Goal: Information Seeking & Learning: Check status

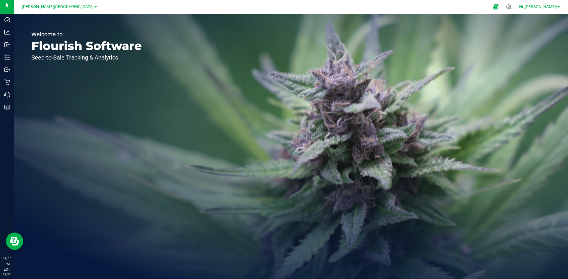
click at [548, 6] on span "Hi, [PERSON_NAME]!" at bounding box center [538, 6] width 38 height 5
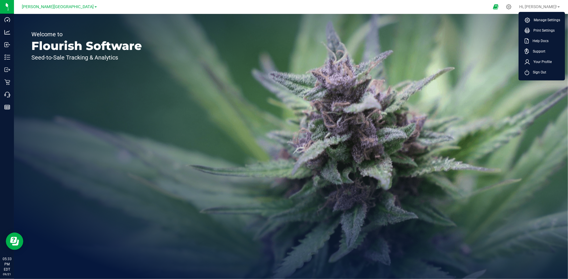
click at [122, 7] on div at bounding box center [296, 6] width 385 height 11
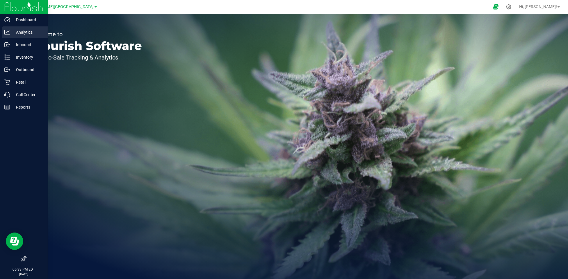
click at [15, 32] on p "Analytics" at bounding box center [27, 32] width 35 height 7
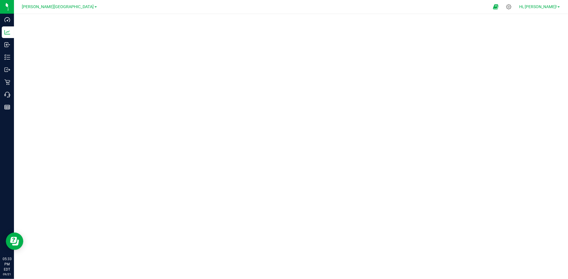
click at [550, 6] on span "Hi, [PERSON_NAME]!" at bounding box center [538, 6] width 38 height 5
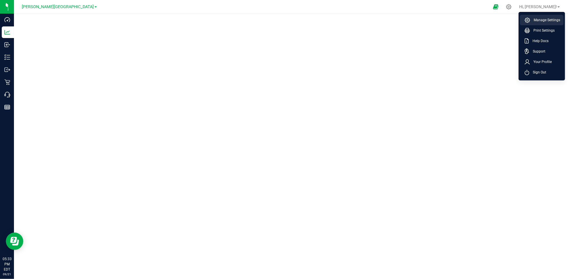
click at [547, 19] on span "Manage Settings" at bounding box center [545, 20] width 30 height 6
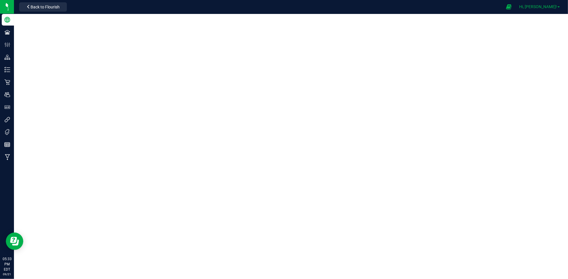
click at [544, 8] on span "Hi, [PERSON_NAME]!" at bounding box center [538, 6] width 38 height 5
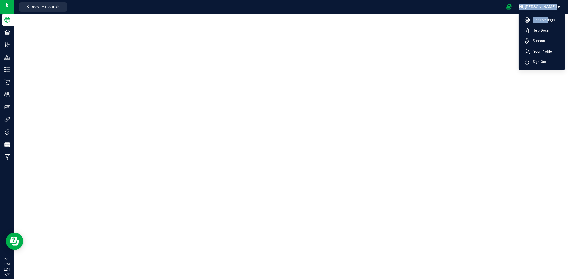
drag, startPoint x: 547, startPoint y: 19, endPoint x: 494, endPoint y: 5, distance: 54.9
click at [494, 5] on nav "Sunshine Manufacturing Back to Flourish Hi, [PERSON_NAME]! Print Settings Help …" at bounding box center [291, 7] width 554 height 14
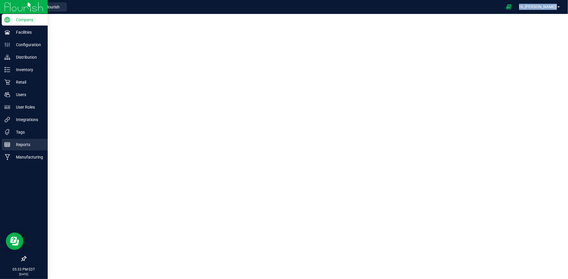
click at [22, 143] on p "Reports" at bounding box center [27, 144] width 35 height 7
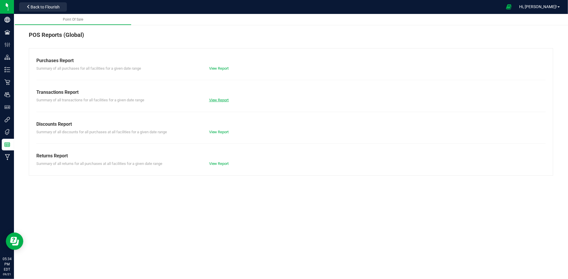
click at [218, 98] on link "View Report" at bounding box center [219, 100] width 20 height 4
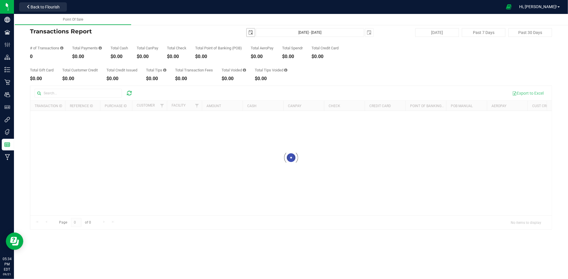
click at [251, 32] on span "select" at bounding box center [250, 32] width 5 height 5
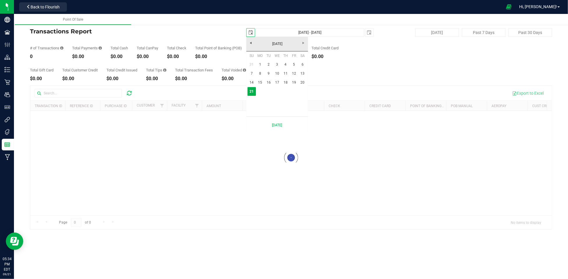
scroll to position [0, 15]
click at [294, 71] on link "12" at bounding box center [294, 73] width 8 height 9
type input "2025-09-12"
type input "Sep 12, 2025 - Sep 21, 2025"
click at [252, 32] on span "select" at bounding box center [250, 32] width 5 height 5
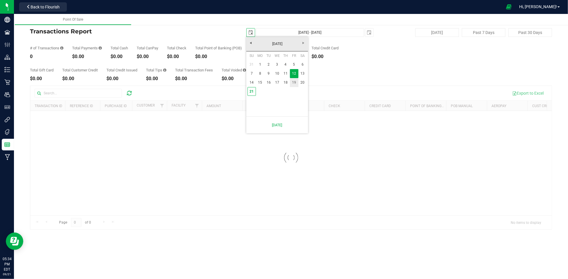
click at [296, 81] on link "19" at bounding box center [294, 82] width 8 height 9
type input "2025-09-19"
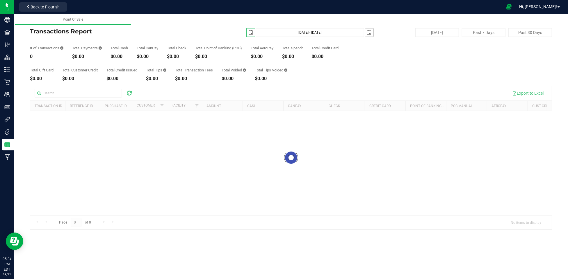
click at [369, 31] on span "select" at bounding box center [369, 32] width 5 height 5
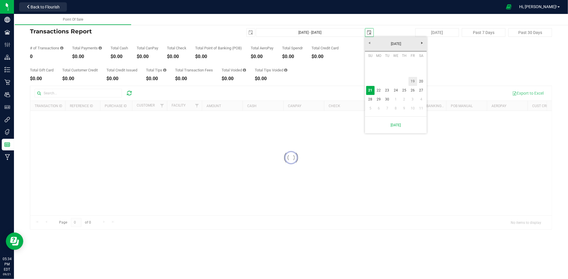
click at [414, 81] on link "19" at bounding box center [412, 81] width 8 height 9
type input "Sep 19, 2025 - Sep 19, 2025"
type input "2025-09-19"
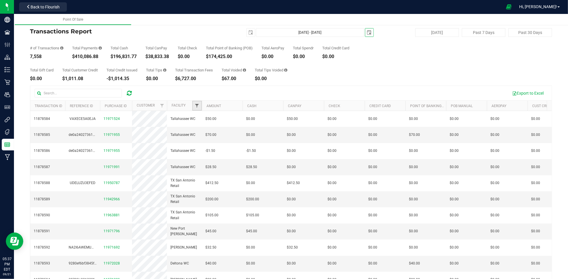
click at [196, 106] on span "Filter" at bounding box center [196, 105] width 5 height 5
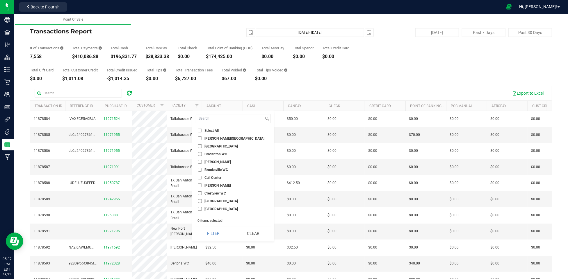
click at [207, 130] on span "Select All" at bounding box center [211, 130] width 14 height 3
click at [202, 130] on input "Select All" at bounding box center [200, 131] width 4 height 4
checkbox input "true"
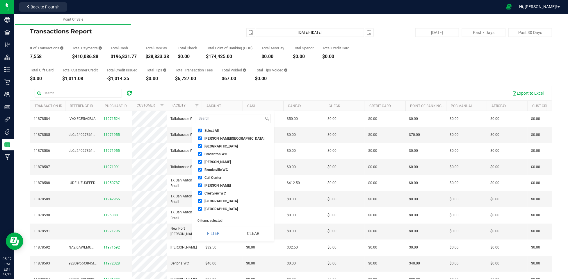
checkbox input "true"
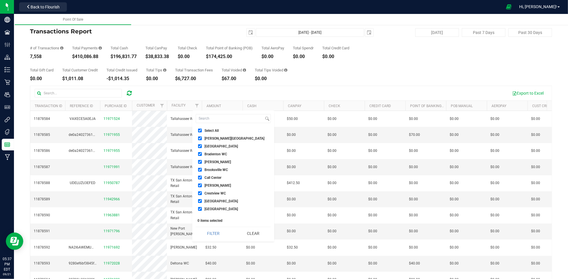
checkbox input "true"
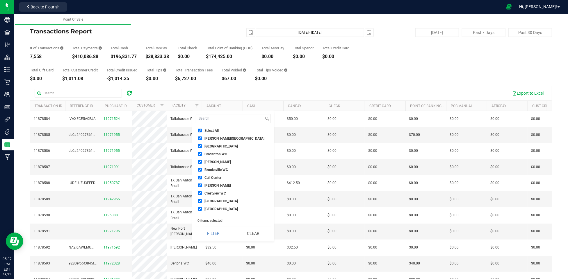
checkbox input "true"
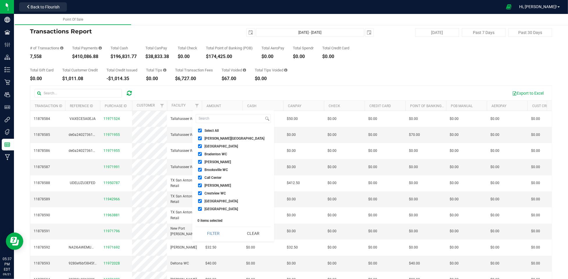
checkbox input "true"
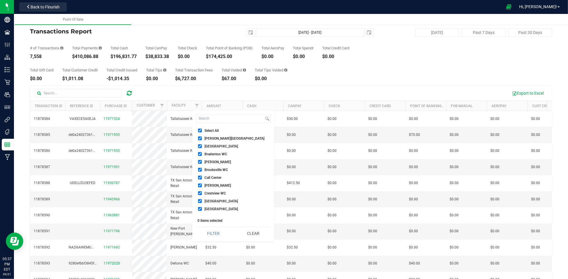
checkbox input "true"
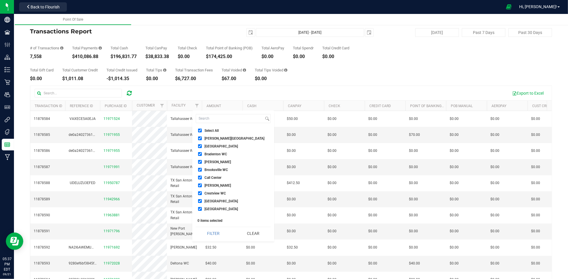
checkbox input "true"
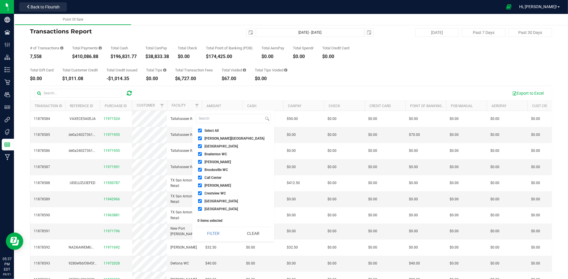
checkbox input "true"
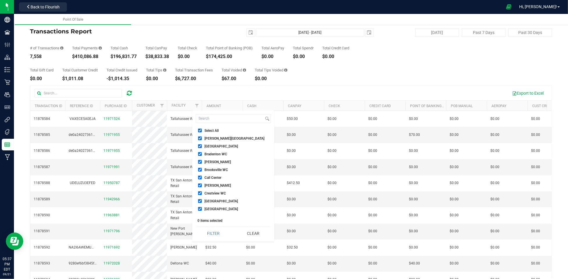
checkbox input "true"
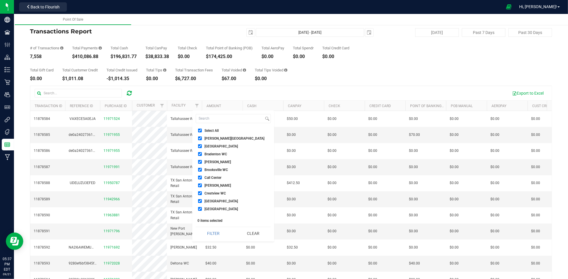
checkbox input "true"
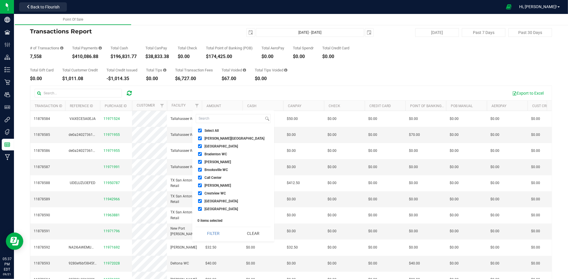
checkbox input "true"
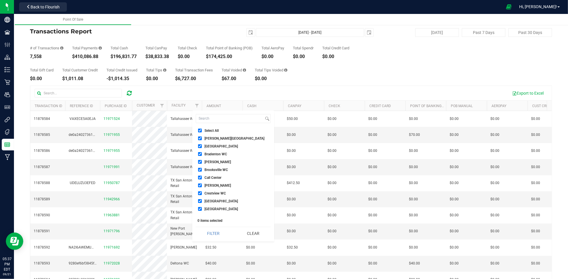
checkbox input "true"
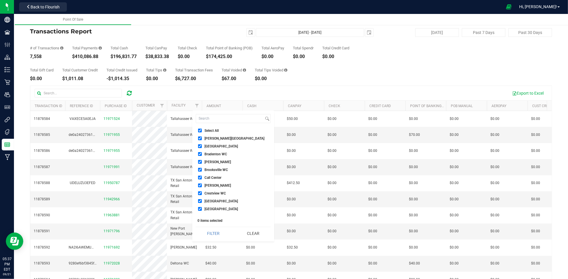
checkbox input "true"
click at [221, 172] on span "TX Sugarland Retail" at bounding box center [224, 173] width 41 height 3
click at [202, 172] on input "TX Sugarland Retail" at bounding box center [200, 174] width 4 height 4
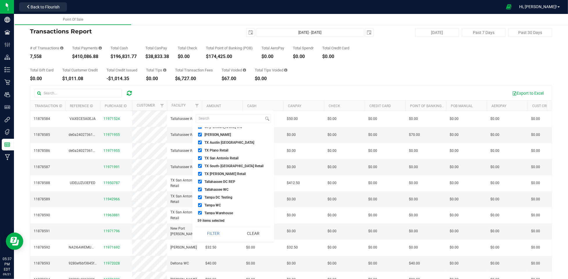
checkbox input "false"
click at [224, 163] on li "TX South-Austin Retail" at bounding box center [233, 166] width 75 height 6
click at [224, 157] on span "TX San Antonio Retail" at bounding box center [221, 158] width 34 height 3
click at [202, 156] on input "TX San Antonio Retail" at bounding box center [200, 158] width 4 height 4
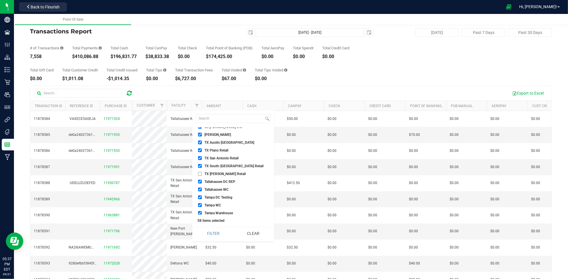
checkbox input "false"
click at [225, 165] on span "TX South-Austin Retail" at bounding box center [233, 166] width 59 height 3
click at [202, 164] on input "TX South-Austin Retail" at bounding box center [200, 166] width 4 height 4
checkbox input "false"
click at [219, 149] on span "TX Plano Retail" at bounding box center [216, 150] width 24 height 3
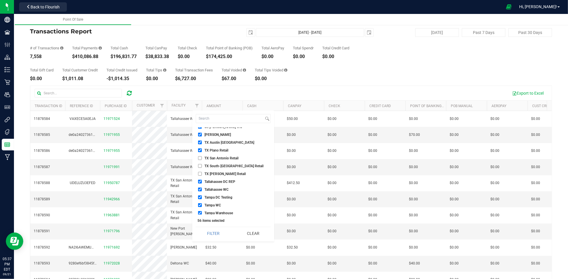
click at [202, 149] on input "TX Plano Retail" at bounding box center [200, 151] width 4 height 4
checkbox input "false"
click at [219, 141] on span "TX Austin DC" at bounding box center [229, 142] width 50 height 3
click at [202, 141] on input "TX Austin DC" at bounding box center [200, 143] width 4 height 4
checkbox input "false"
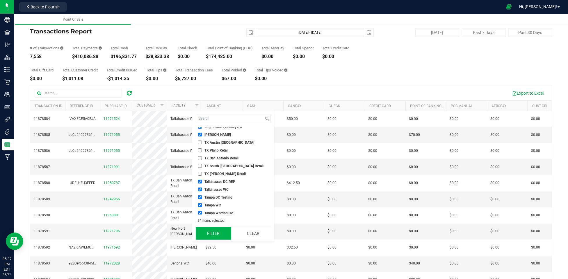
click at [210, 237] on button "Filter" at bounding box center [213, 233] width 35 height 13
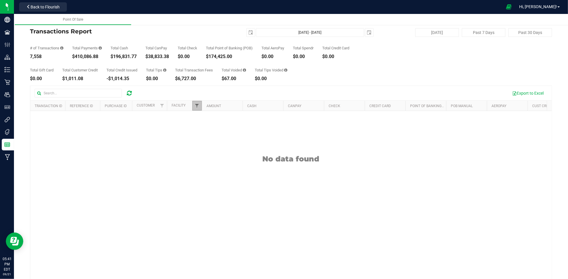
click at [198, 107] on span "Filter" at bounding box center [196, 105] width 5 height 5
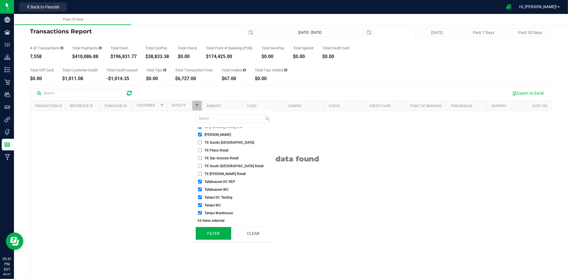
click at [210, 233] on button "Filter" at bounding box center [213, 233] width 35 height 13
